Goal: Task Accomplishment & Management: Use online tool/utility

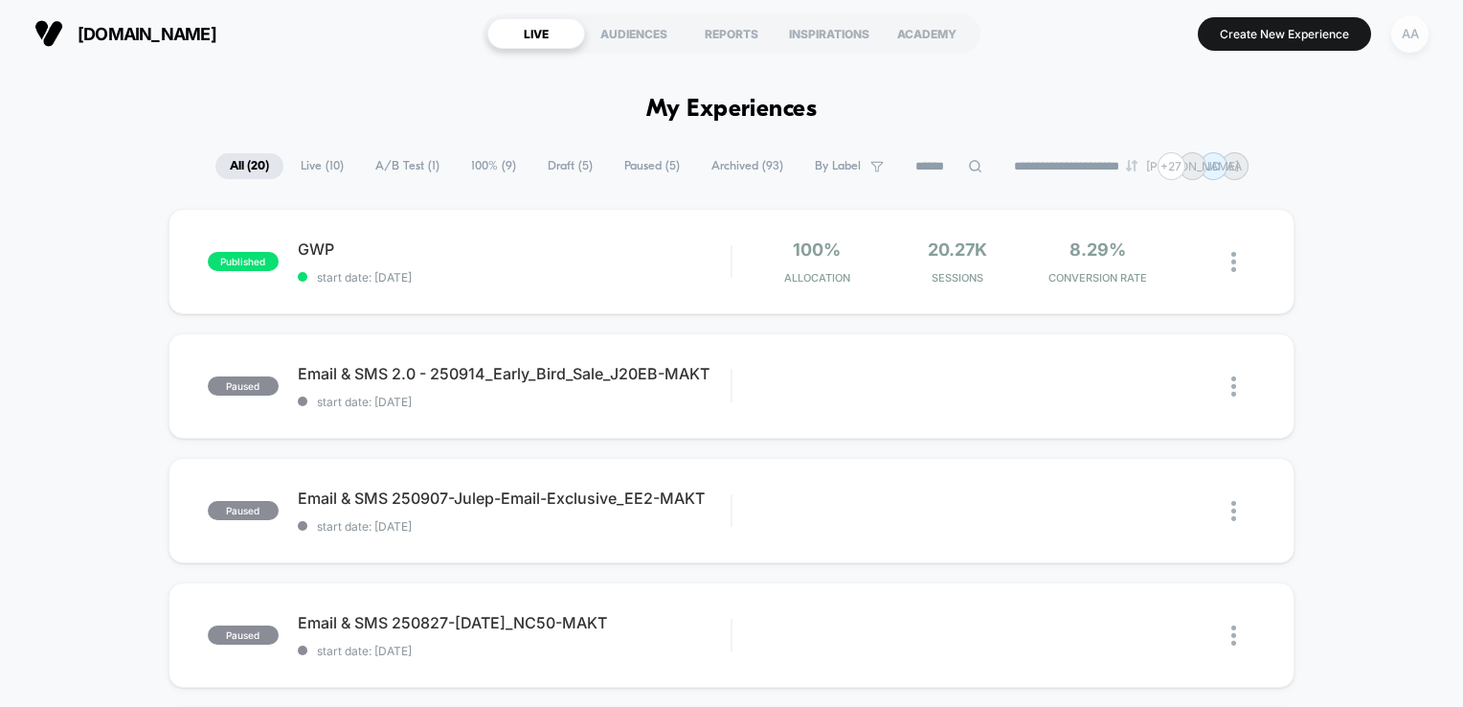
click at [1417, 36] on div "AA" at bounding box center [1409, 33] width 37 height 37
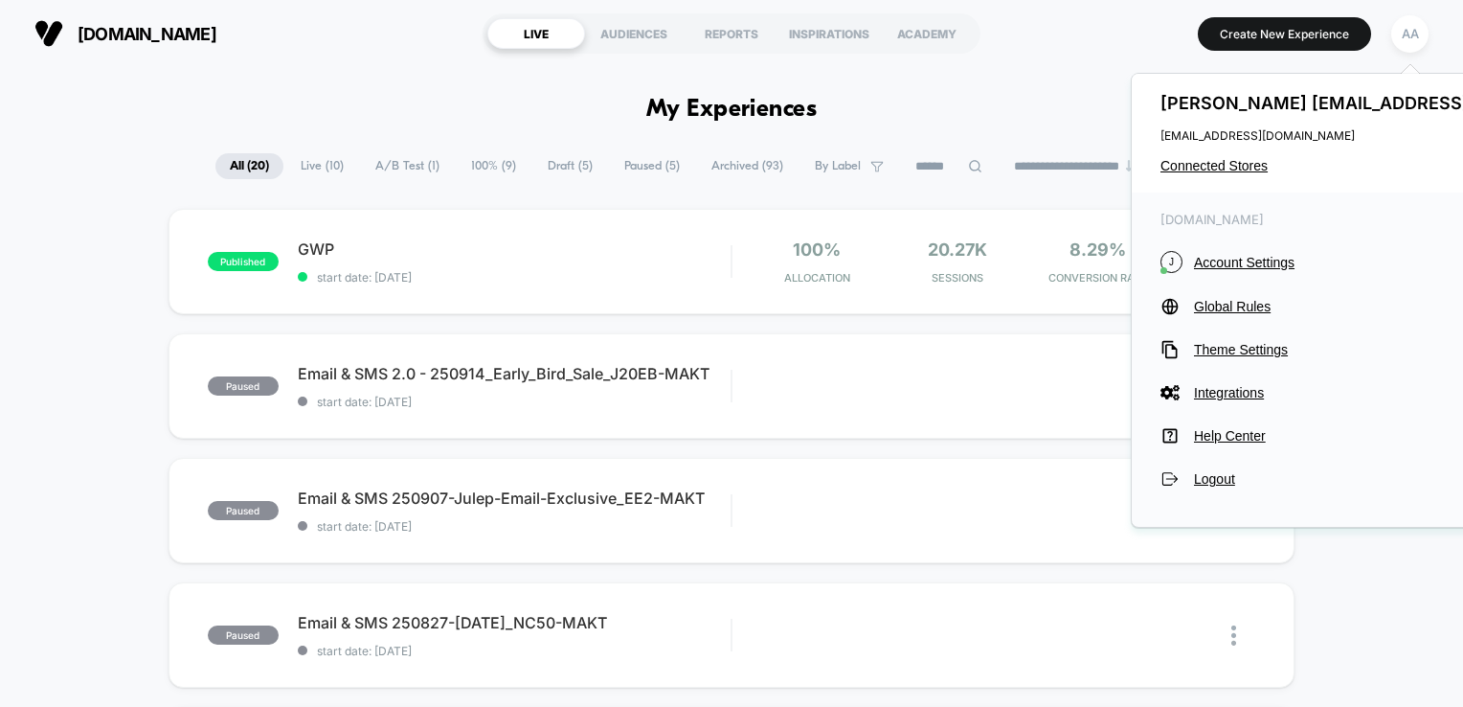
drag, startPoint x: 1222, startPoint y: 168, endPoint x: 1066, endPoint y: 49, distance: 196.7
click at [1066, 49] on section "Create New Experience AA" at bounding box center [1214, 34] width 439 height 48
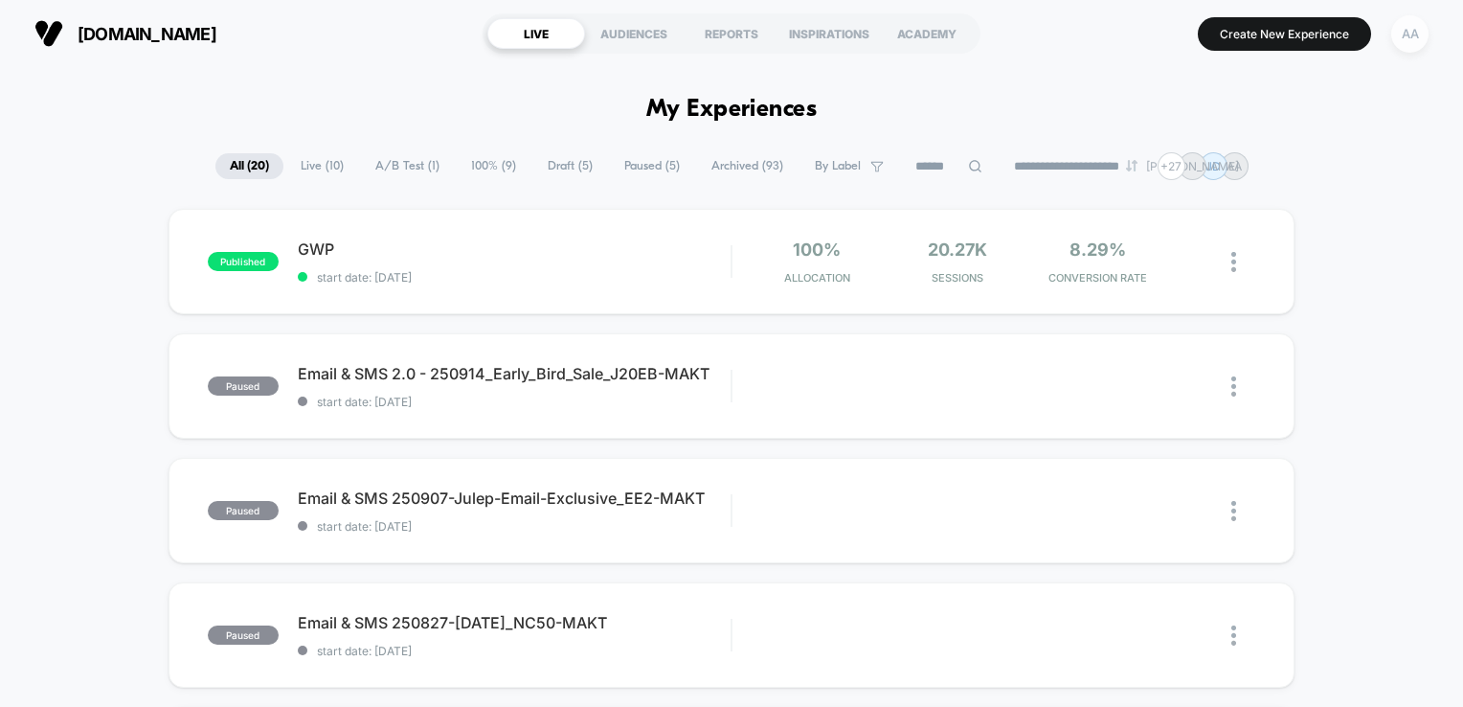
click at [1402, 48] on div "AA" at bounding box center [1409, 33] width 37 height 37
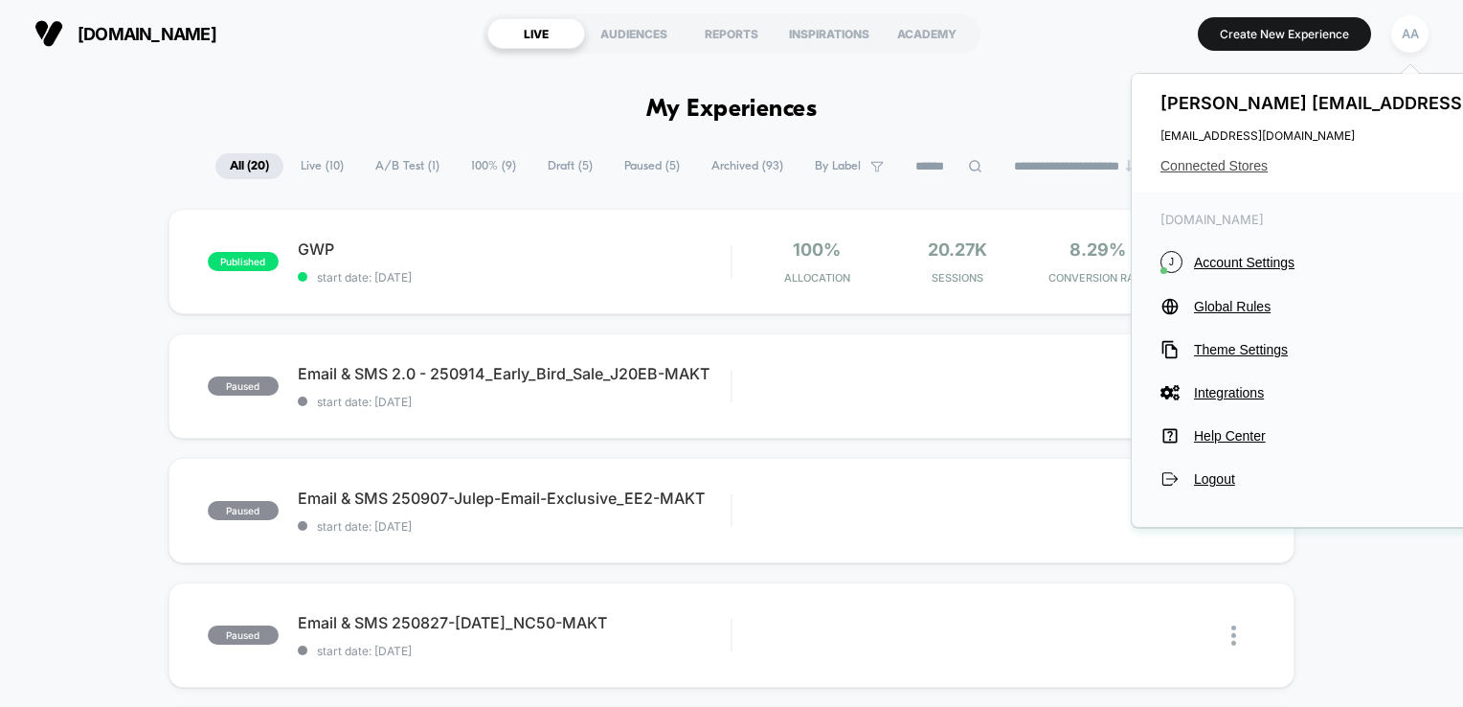
click at [1229, 163] on span "Connected Stores" at bounding box center [1390, 165] width 460 height 15
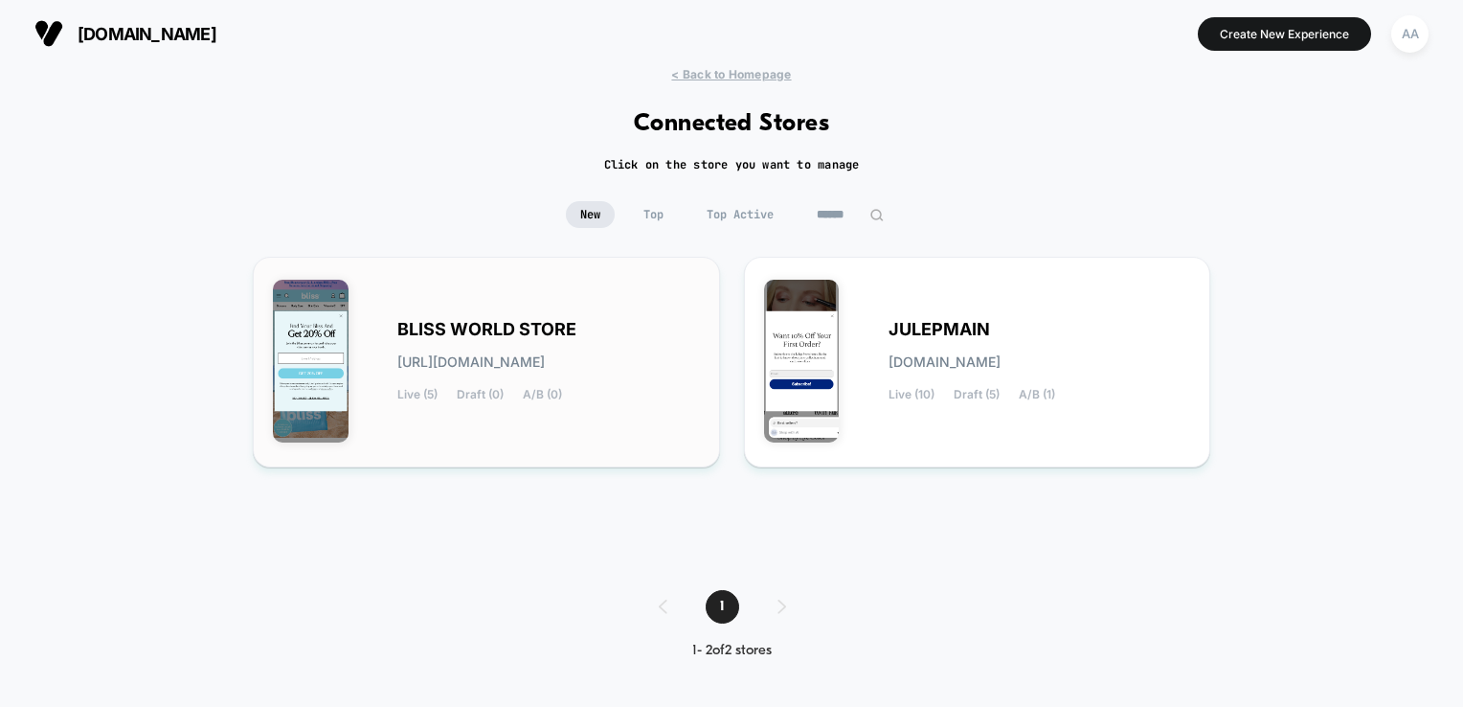
click at [474, 389] on span "Draft (0)" at bounding box center [480, 394] width 47 height 13
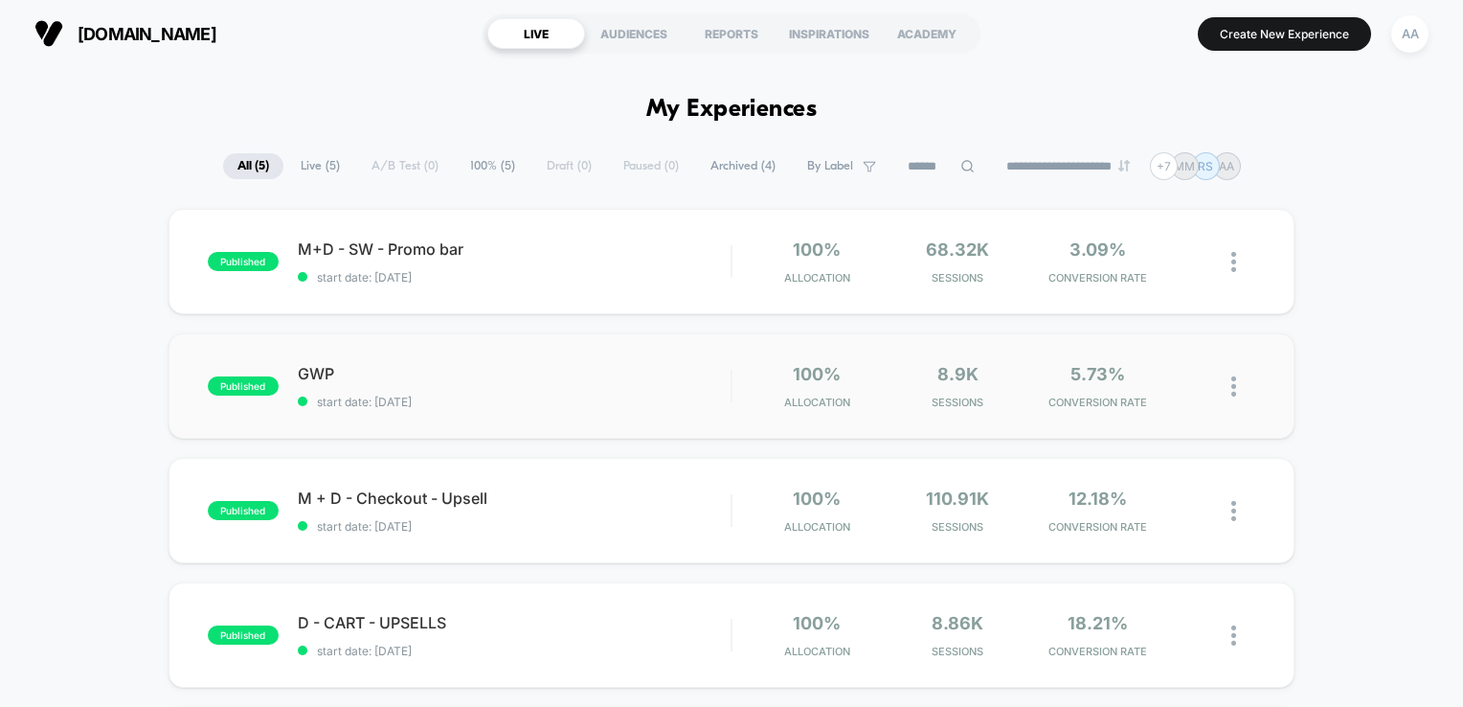
click at [214, 408] on div "published GWP start date: [DATE] 100% Allocation 8.9k Sessions 5.73% CONVERSION…" at bounding box center [731, 385] width 1127 height 105
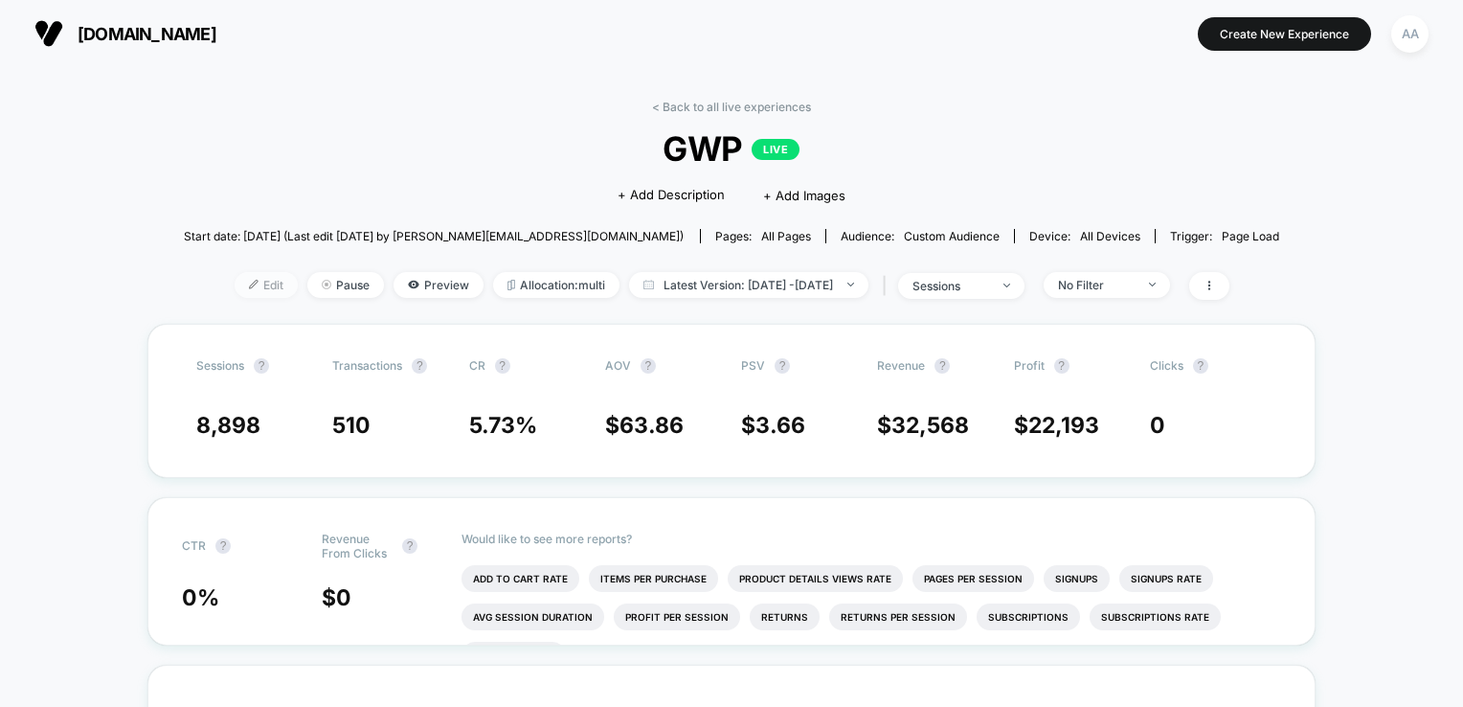
click at [245, 282] on span "Edit" at bounding box center [266, 285] width 63 height 26
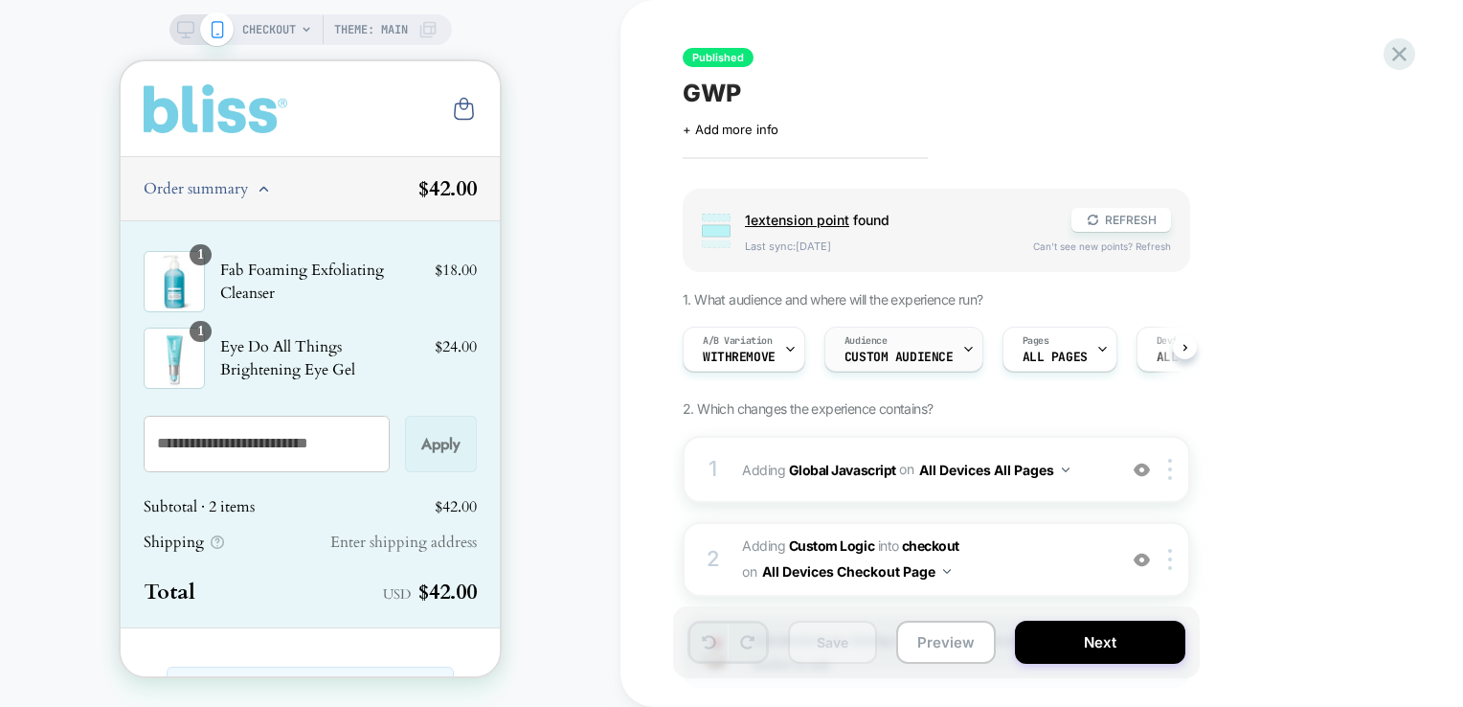
click at [892, 353] on span "Custom Audience" at bounding box center [898, 356] width 109 height 13
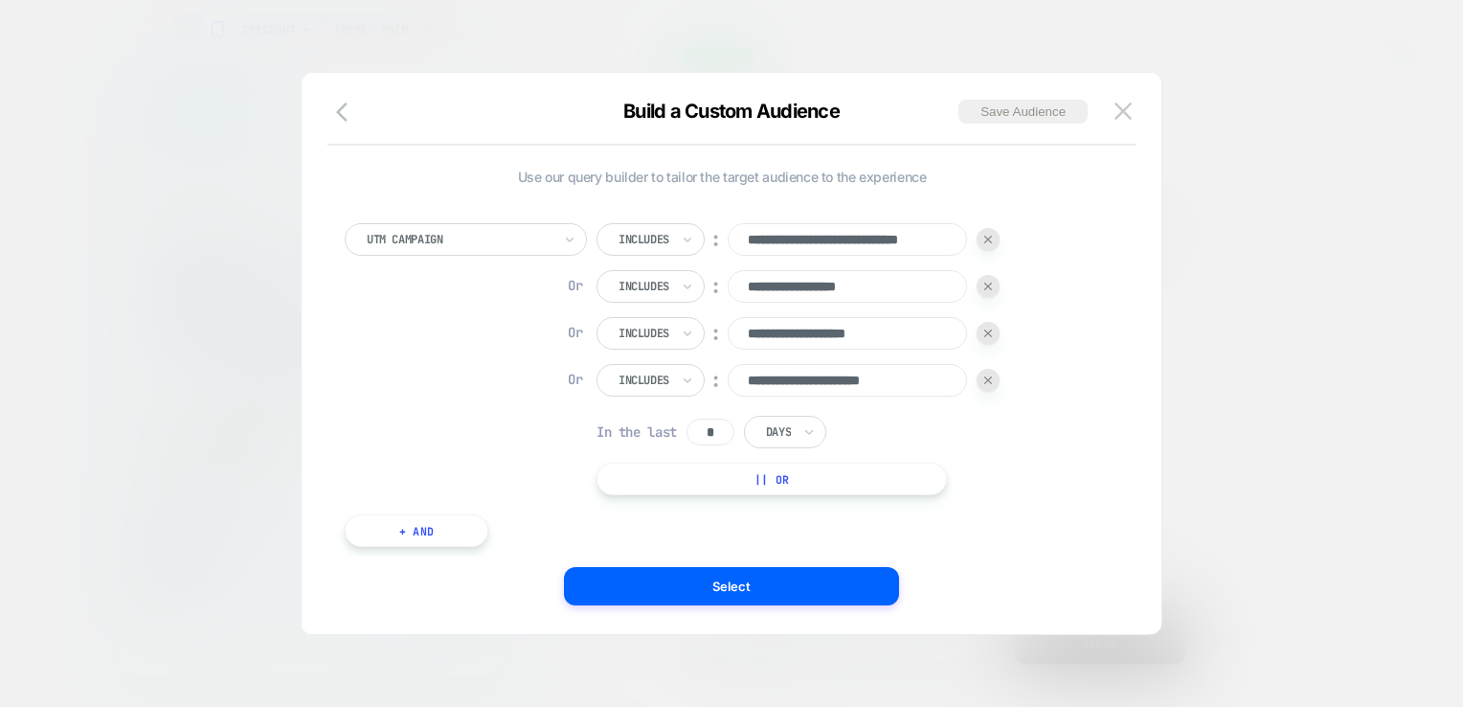
click at [815, 476] on button "|| Or" at bounding box center [771, 478] width 350 height 33
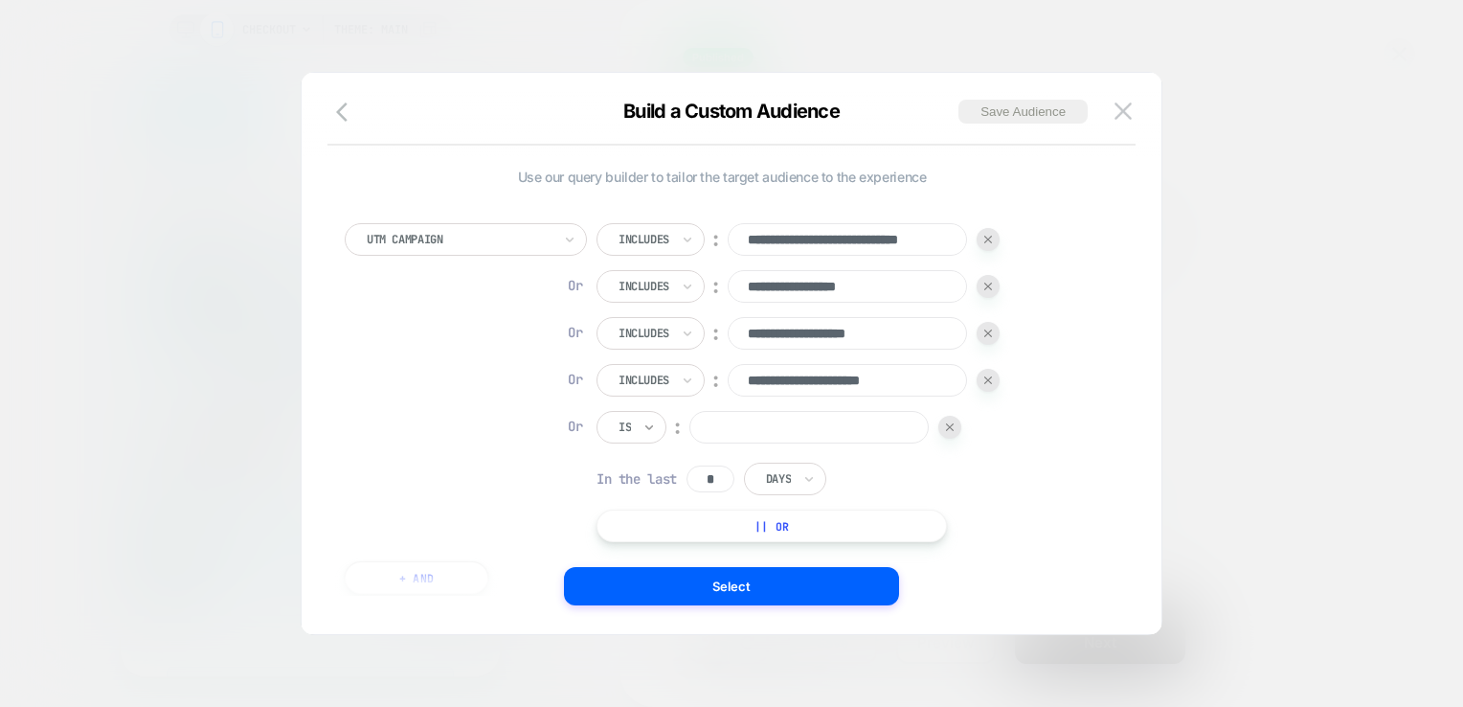
click at [648, 435] on icon at bounding box center [648, 426] width 13 height 19
click at [644, 431] on icon at bounding box center [648, 426] width 13 height 19
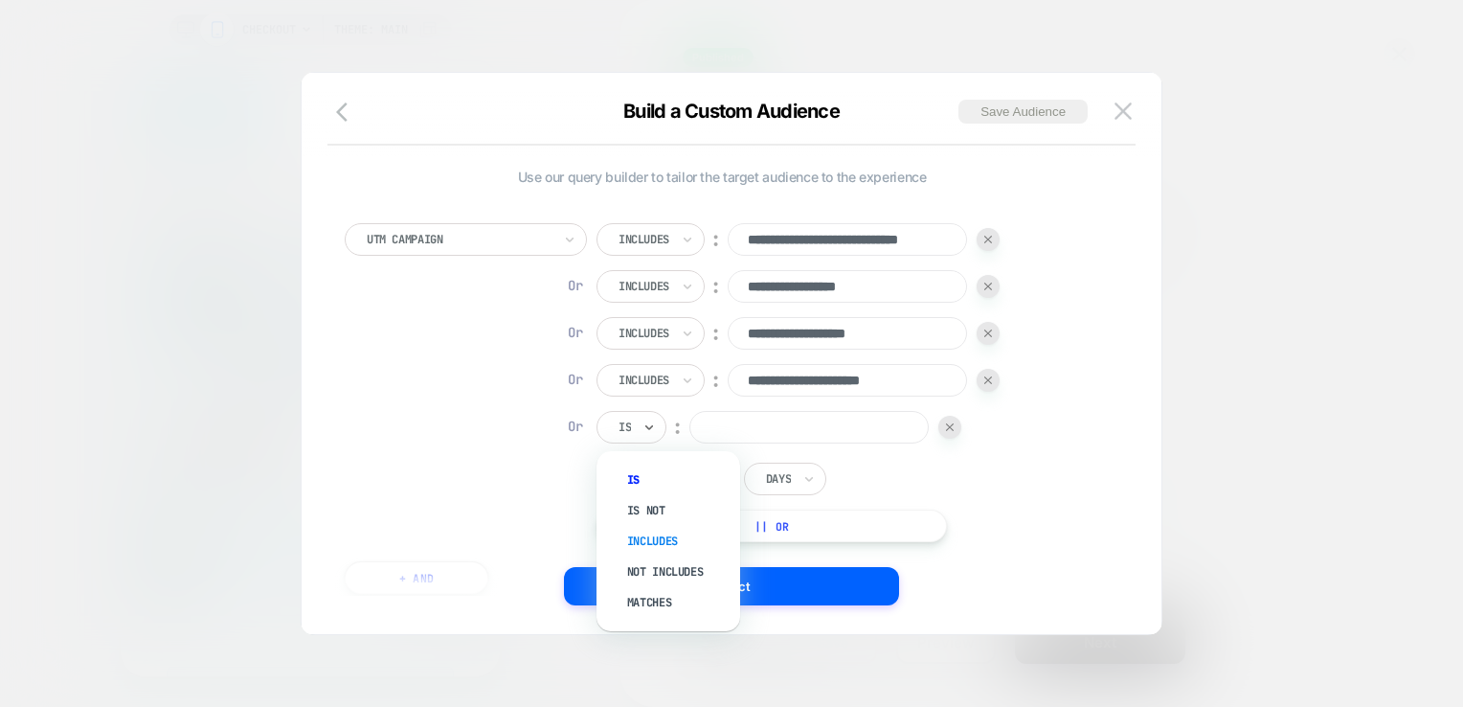
click at [646, 540] on div "Includes" at bounding box center [678, 541] width 124 height 31
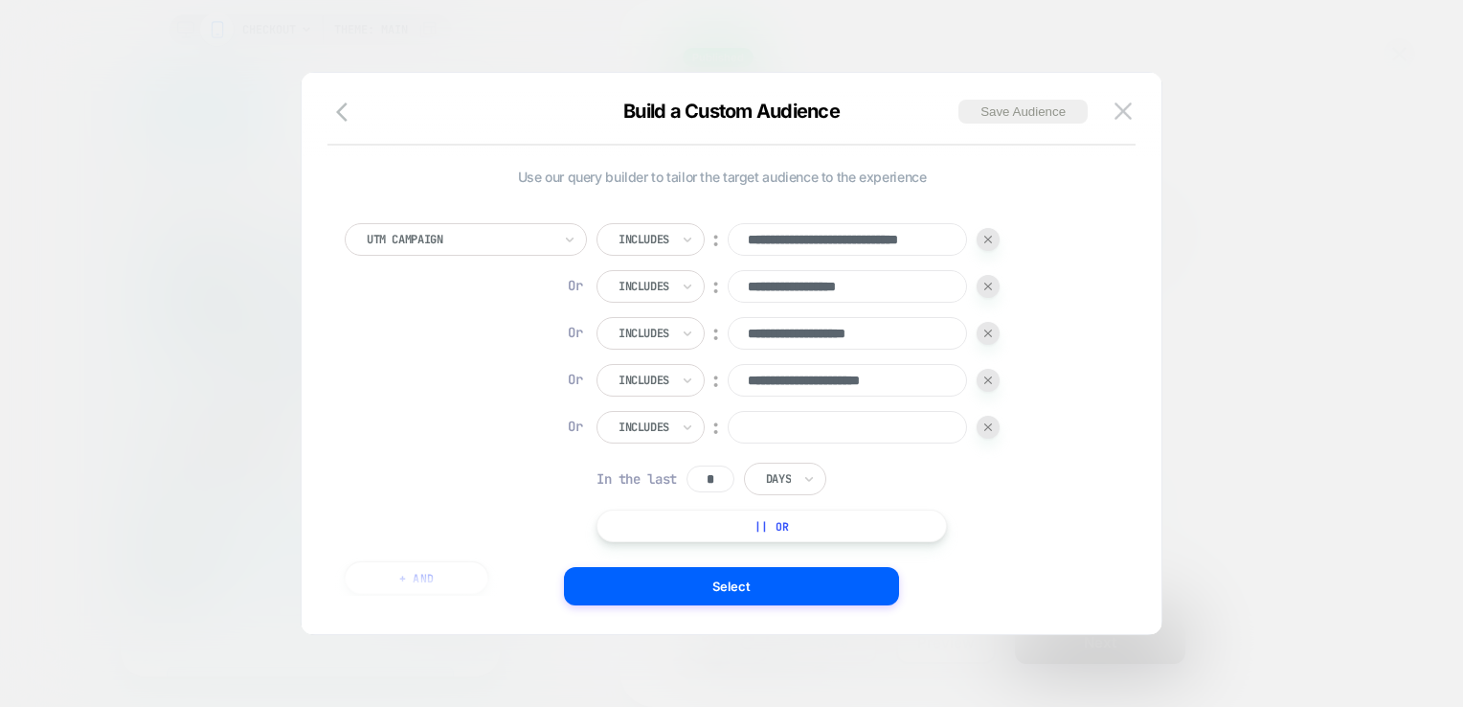
click at [804, 417] on input at bounding box center [847, 427] width 239 height 33
type input "**********"
click at [775, 606] on div "**********" at bounding box center [731, 363] width 802 height 542
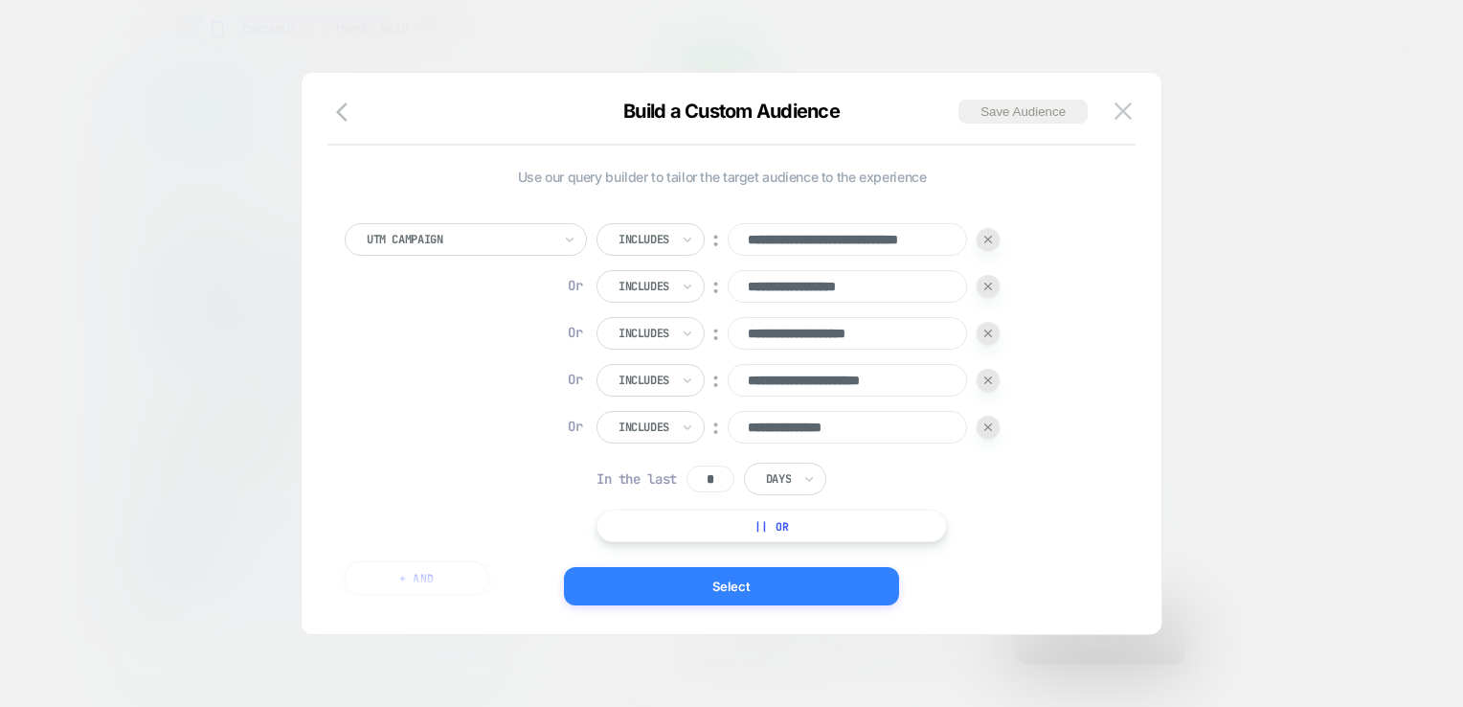
click at [716, 588] on button "Select" at bounding box center [731, 586] width 335 height 38
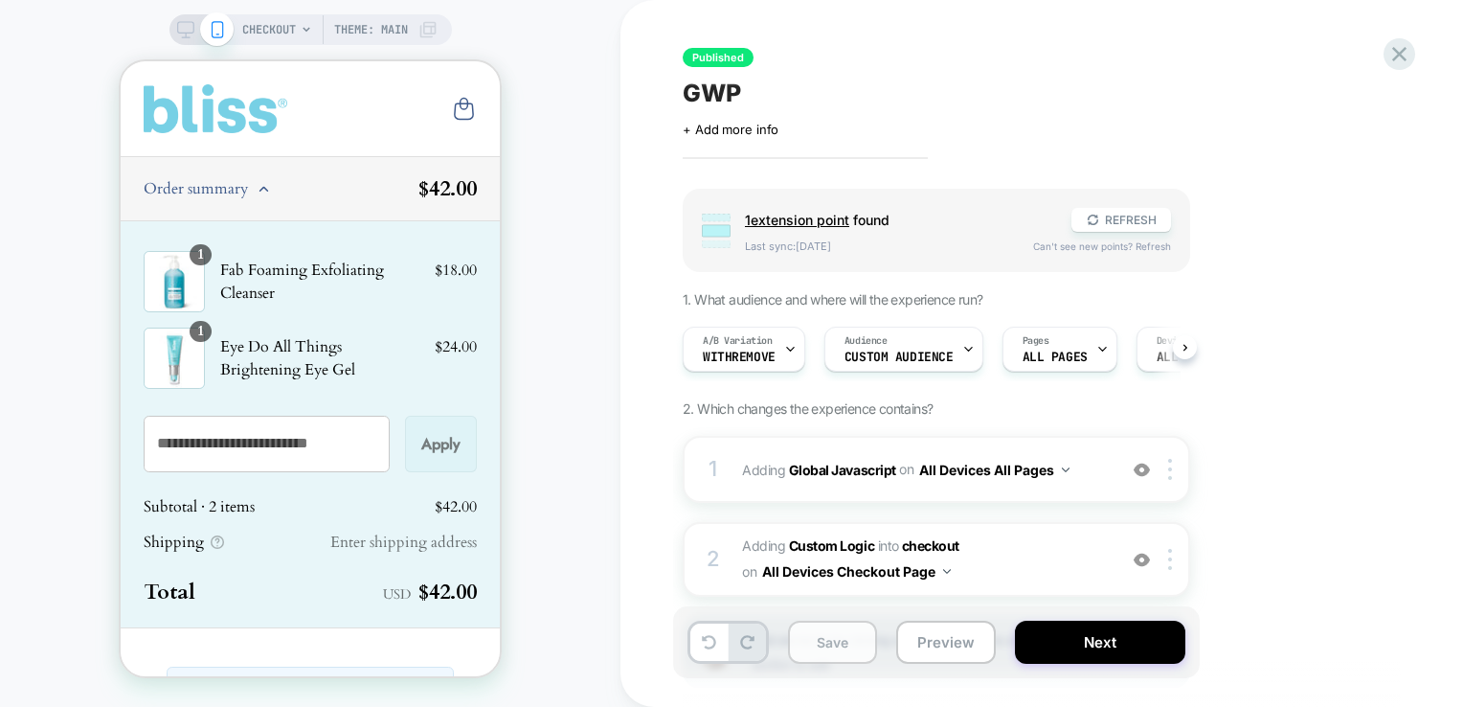
click at [839, 650] on button "Save" at bounding box center [832, 641] width 89 height 43
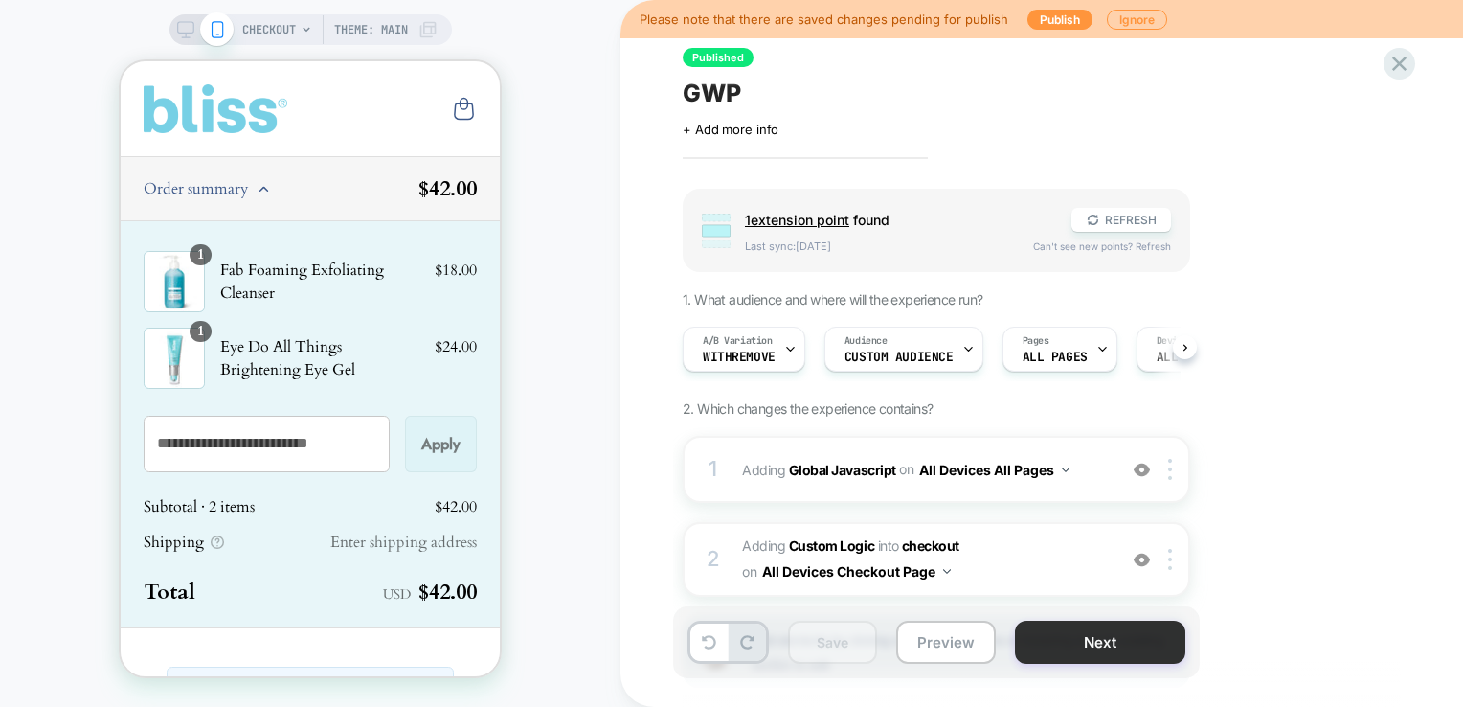
click at [1033, 638] on button "Next" at bounding box center [1100, 641] width 170 height 43
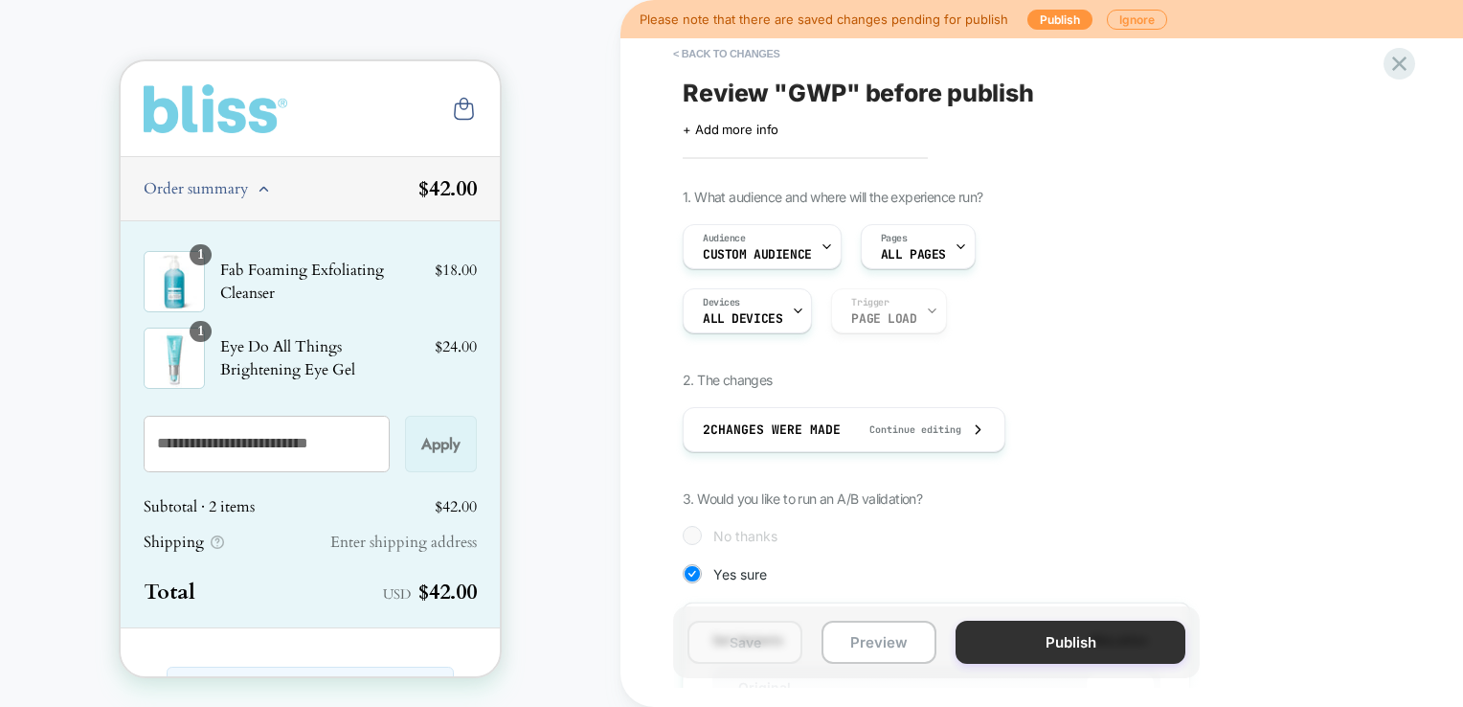
click at [1062, 654] on button "Publish" at bounding box center [1070, 641] width 230 height 43
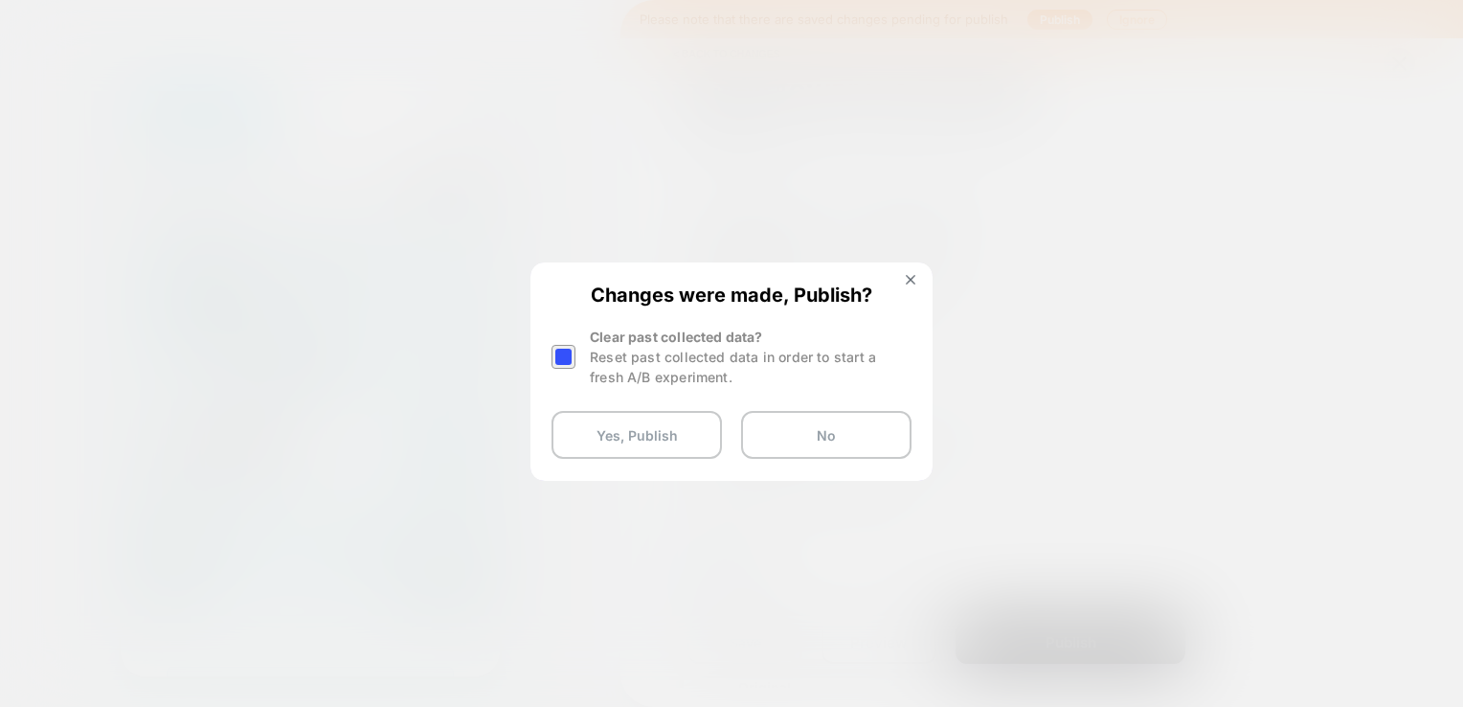
click at [557, 354] on div at bounding box center [563, 357] width 24 height 24
click at [623, 422] on button "Yes, Publish" at bounding box center [636, 435] width 170 height 48
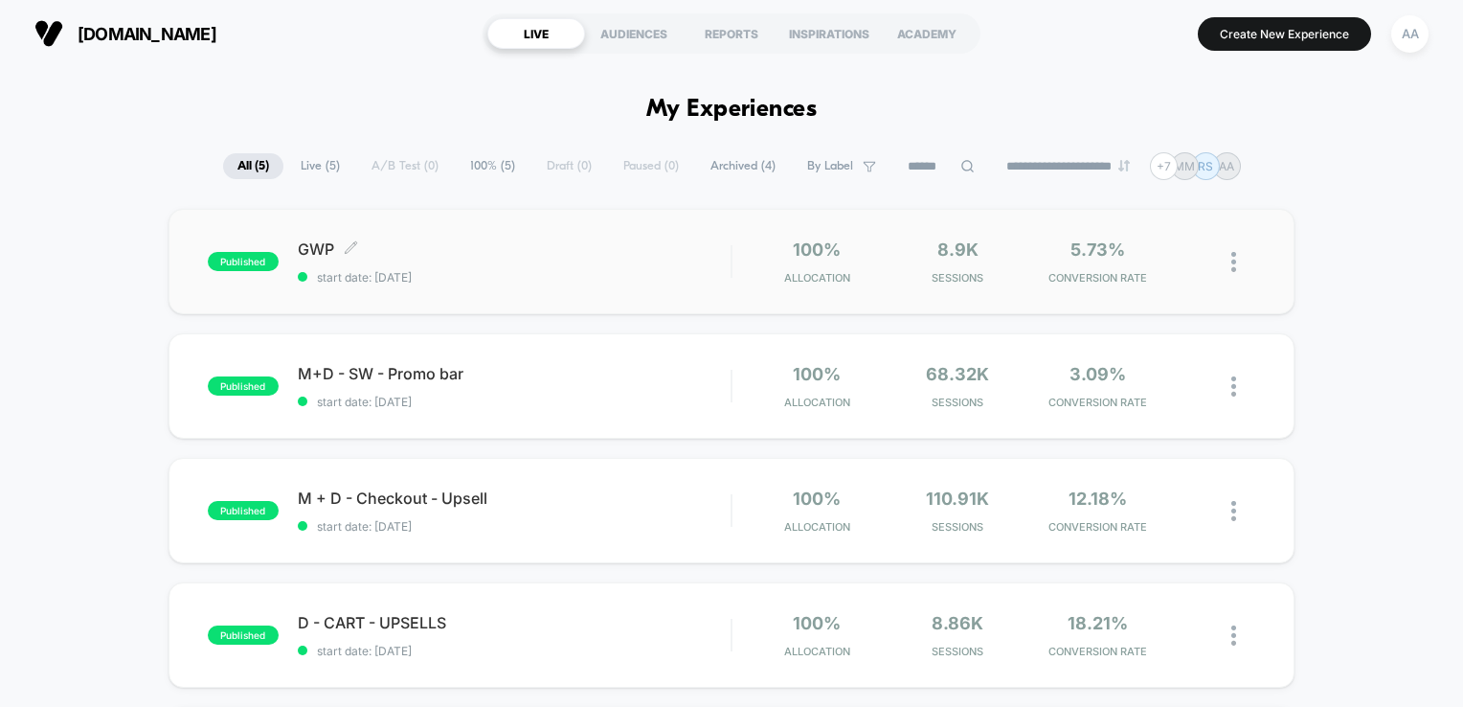
click at [237, 278] on div "published GWP Click to edit experience details Click to edit experience details…" at bounding box center [470, 261] width 524 height 45
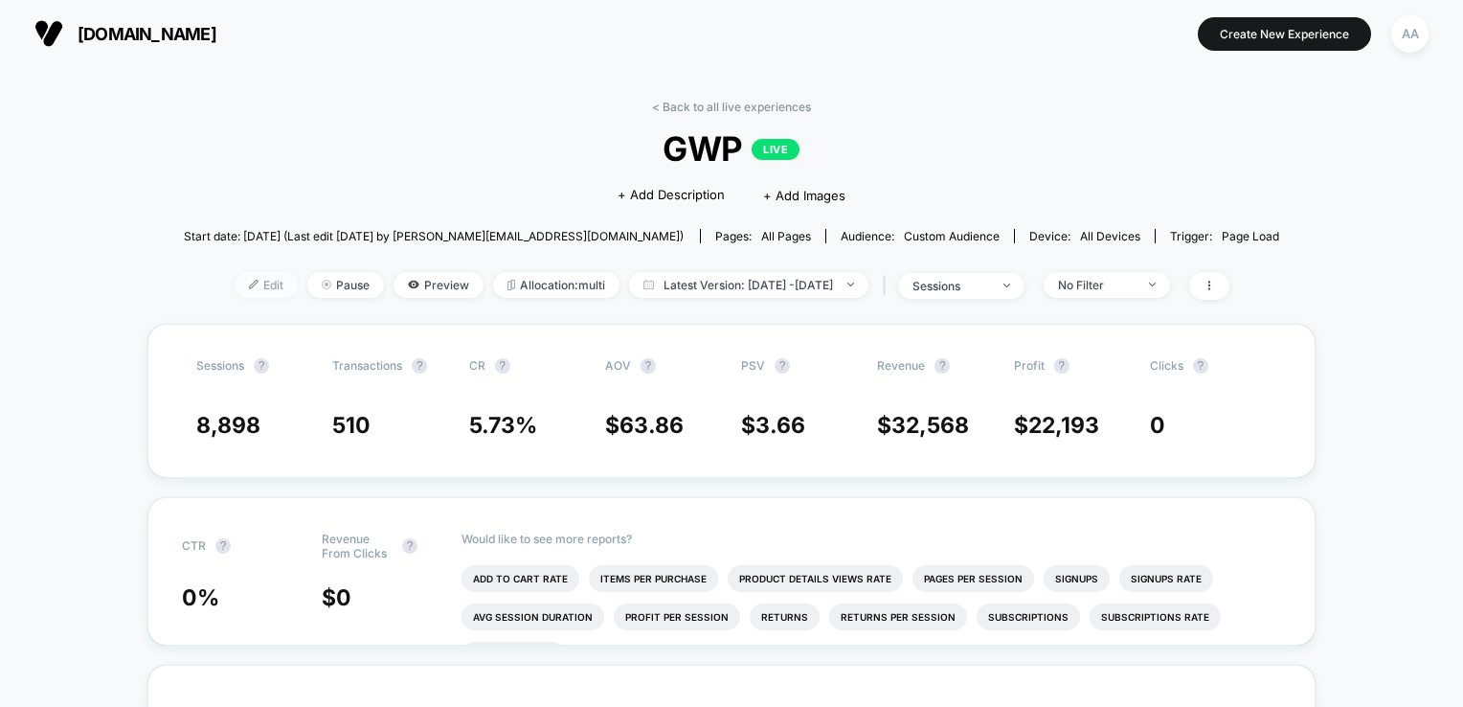
click at [249, 284] on img at bounding box center [254, 285] width 10 height 10
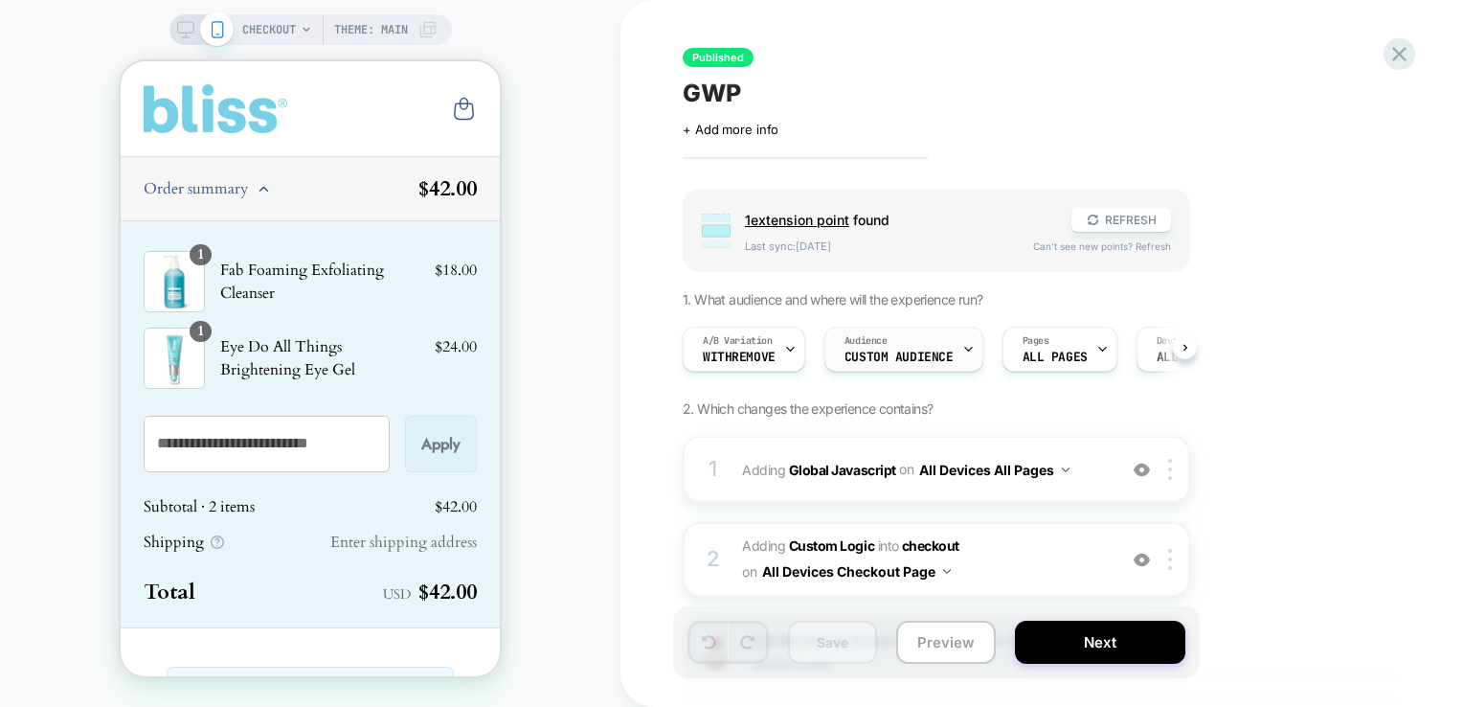
click at [914, 362] on span "Custom Audience" at bounding box center [898, 356] width 109 height 13
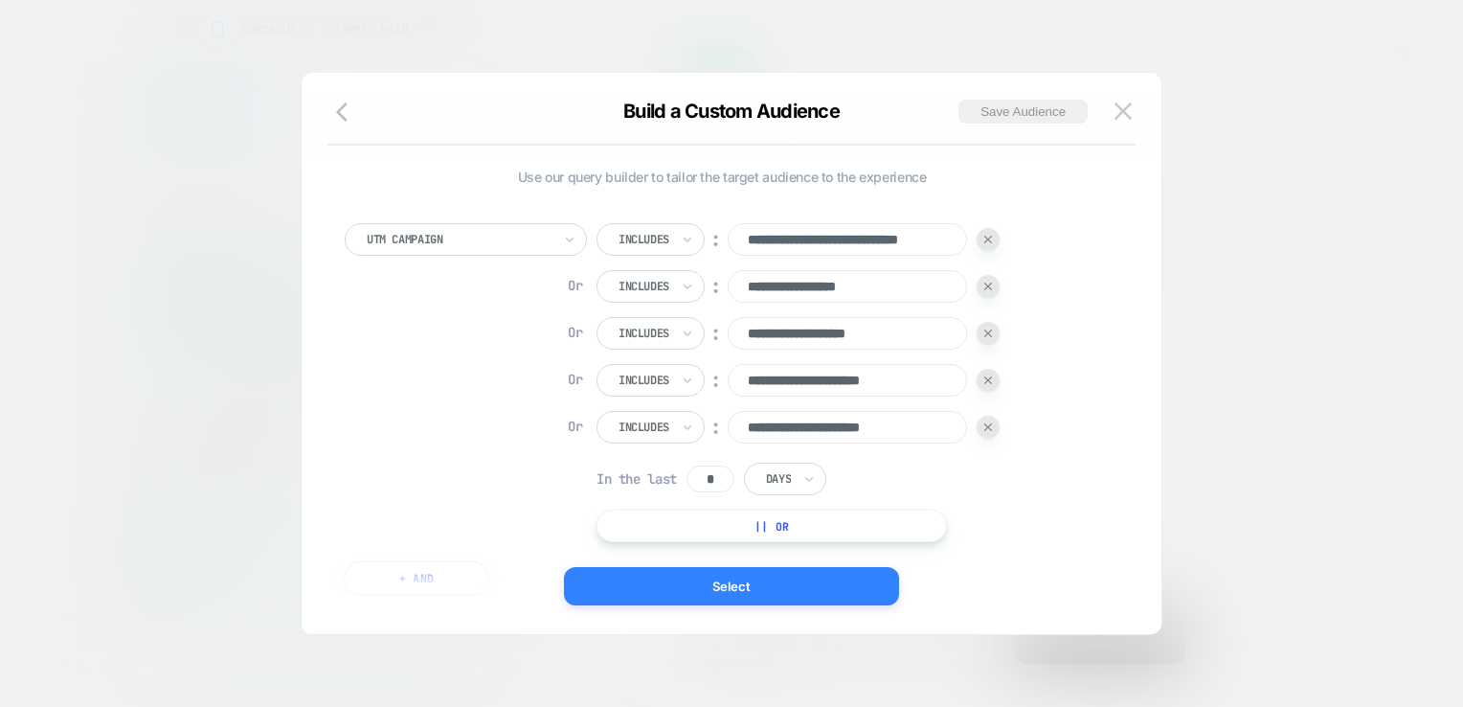
type input "**********"
click at [758, 584] on button "Select" at bounding box center [731, 586] width 335 height 38
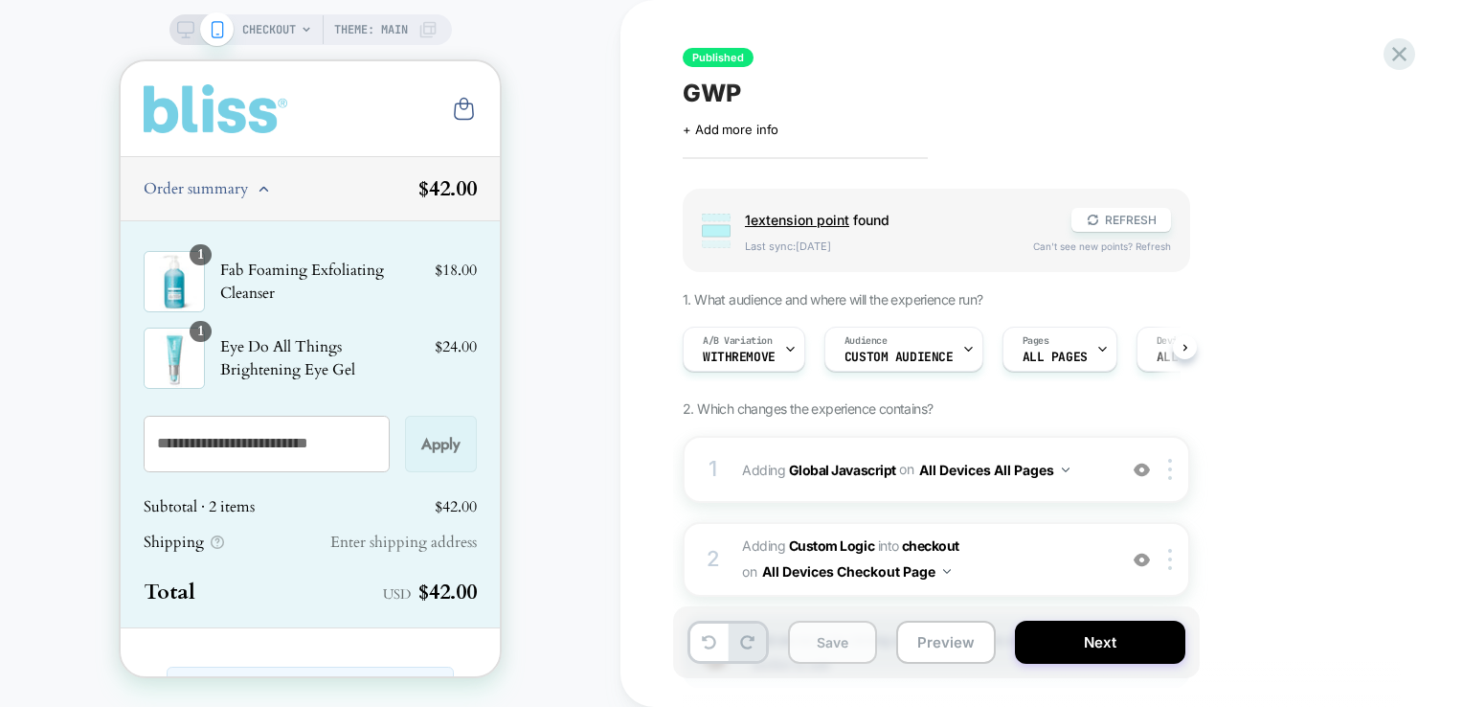
click at [820, 641] on button "Save" at bounding box center [832, 641] width 89 height 43
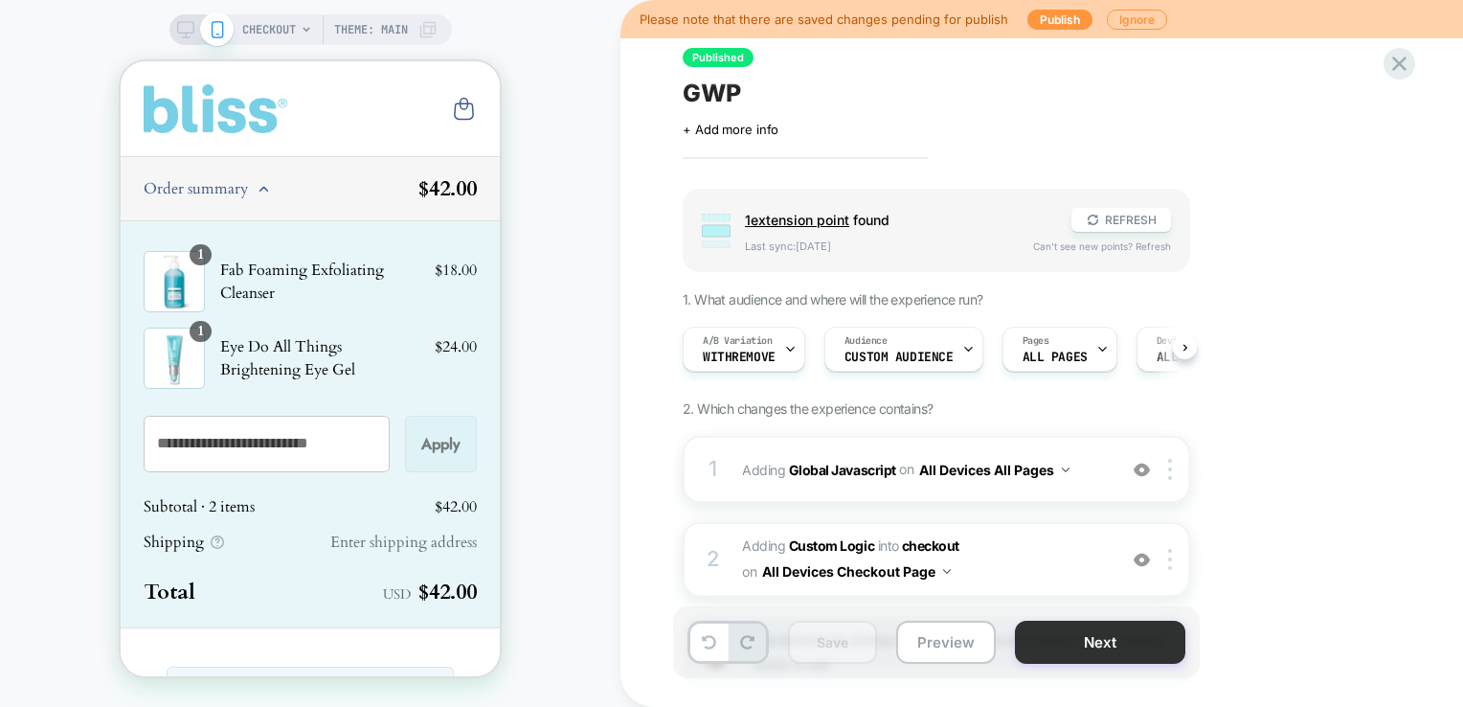
click at [1099, 641] on button "Next" at bounding box center [1100, 641] width 170 height 43
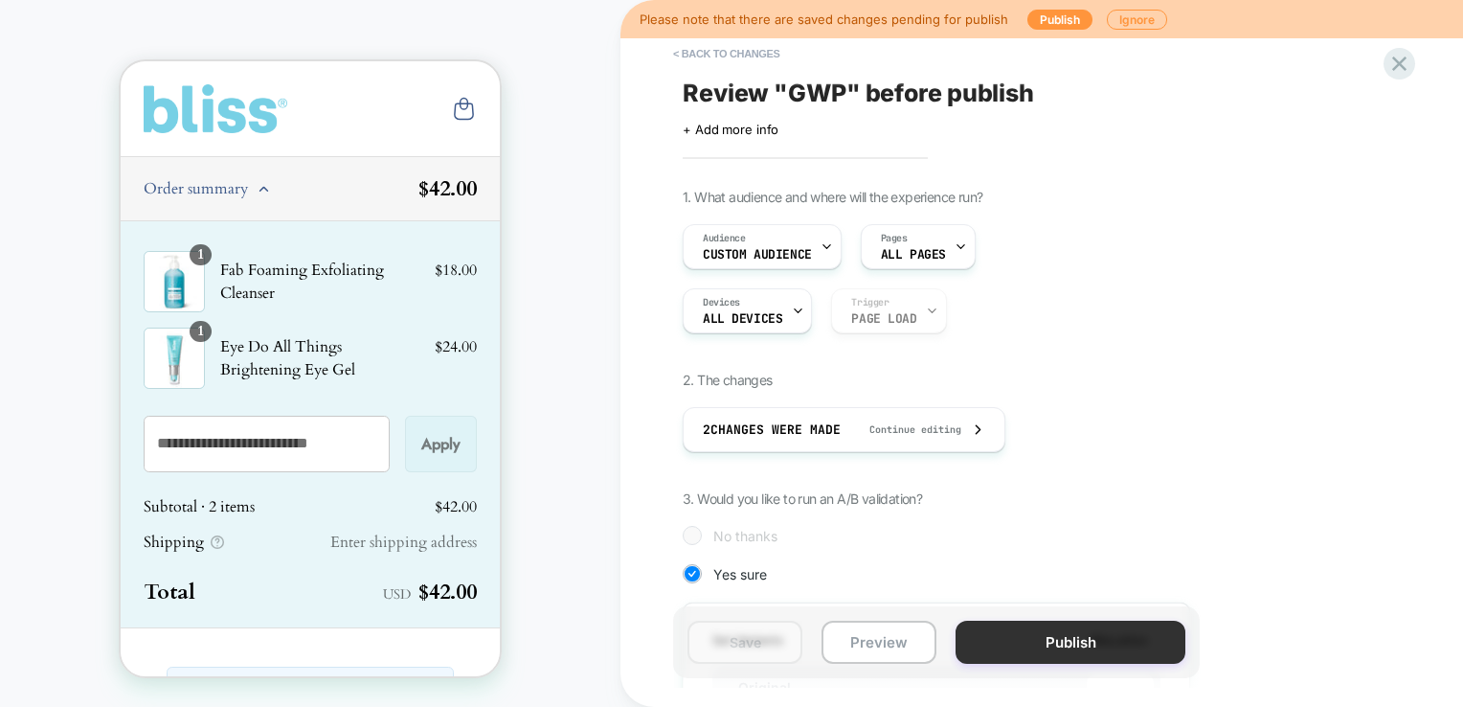
click at [1038, 637] on button "Publish" at bounding box center [1070, 641] width 230 height 43
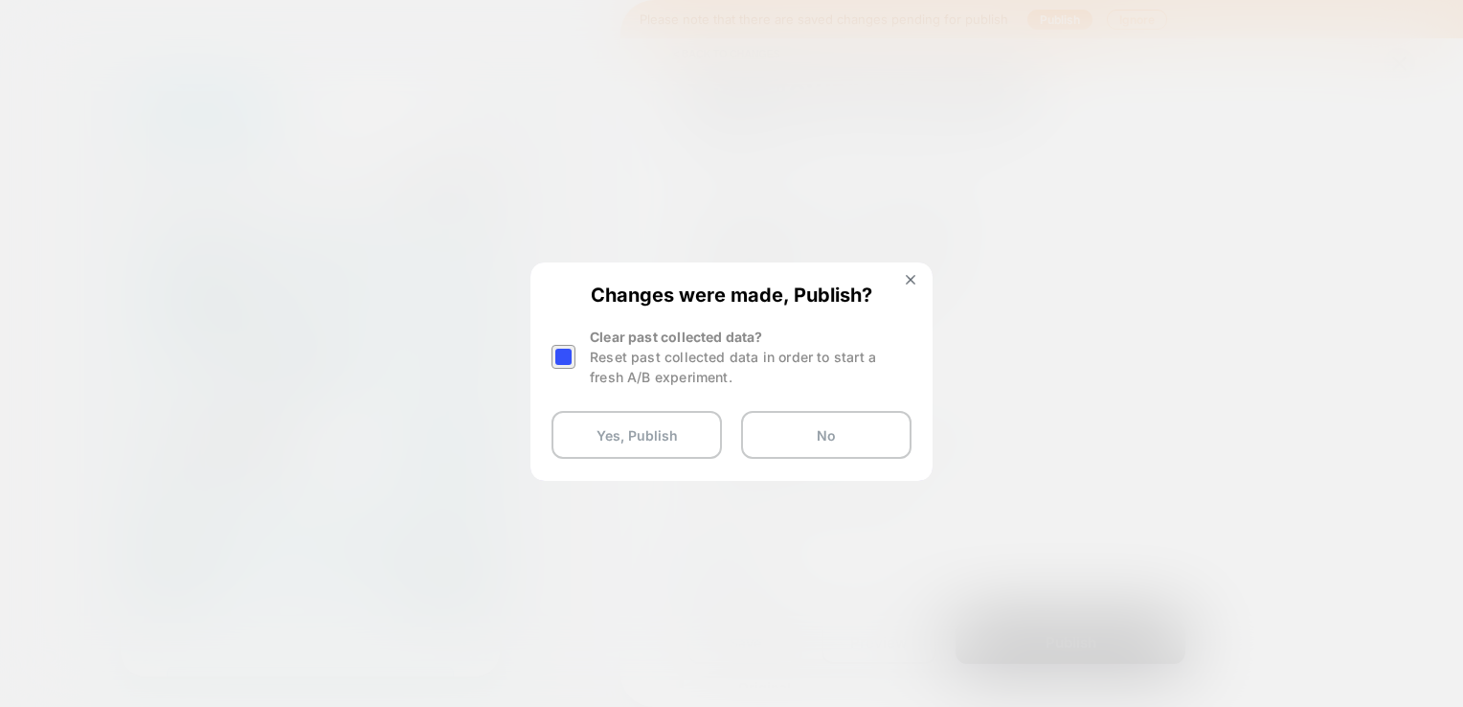
click at [567, 359] on div at bounding box center [563, 357] width 24 height 24
click at [610, 423] on button "Yes, Publish" at bounding box center [636, 435] width 170 height 48
